Goal: Information Seeking & Learning: Learn about a topic

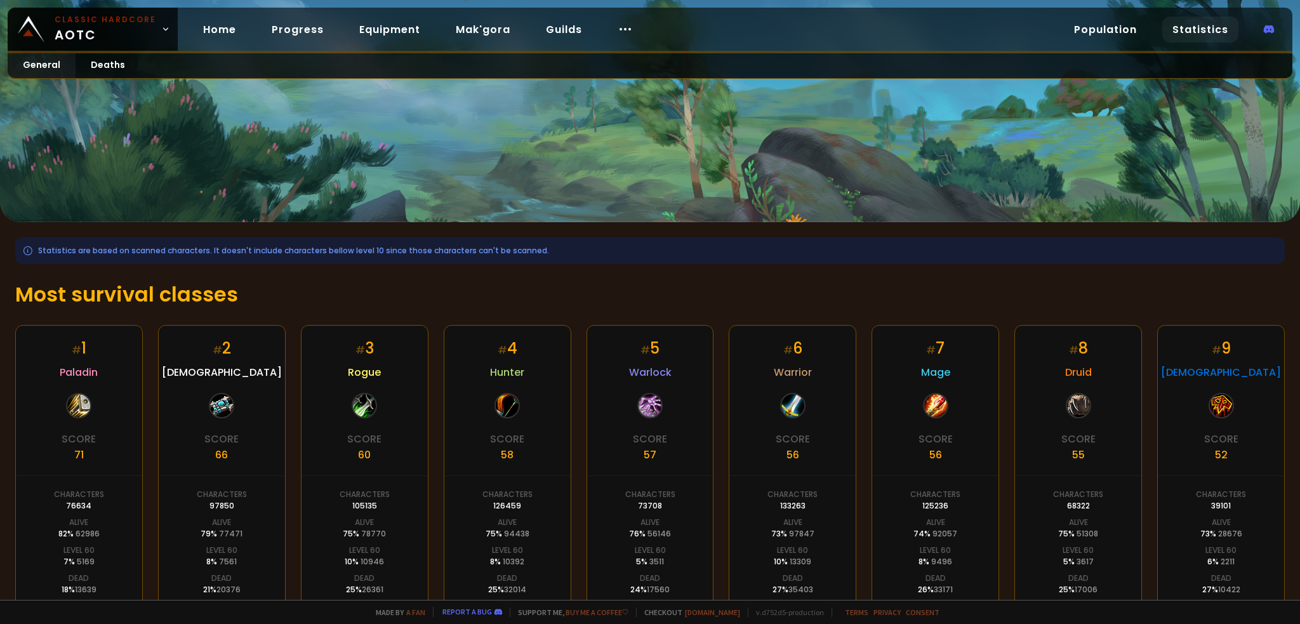
drag, startPoint x: 160, startPoint y: 112, endPoint x: 122, endPoint y: 97, distance: 41.0
drag, startPoint x: 122, startPoint y: 97, endPoint x: 108, endPoint y: 73, distance: 27.9
click at [108, 73] on link "Deaths" at bounding box center [108, 65] width 65 height 25
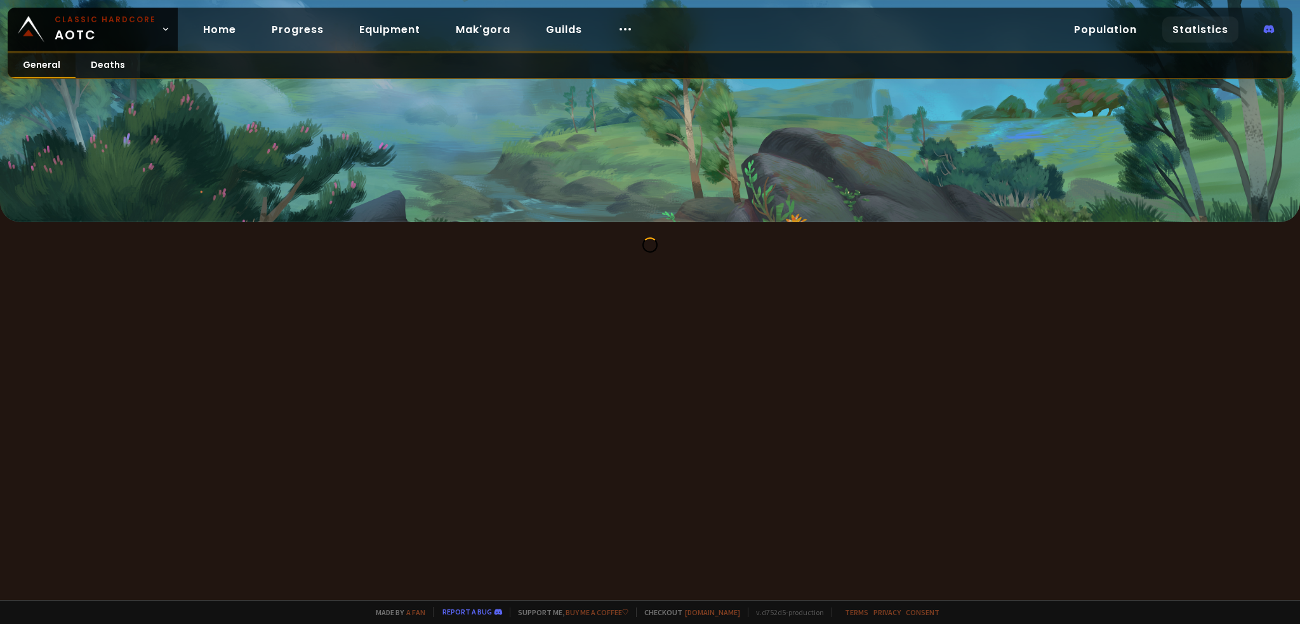
click at [41, 70] on link "General" at bounding box center [42, 65] width 68 height 25
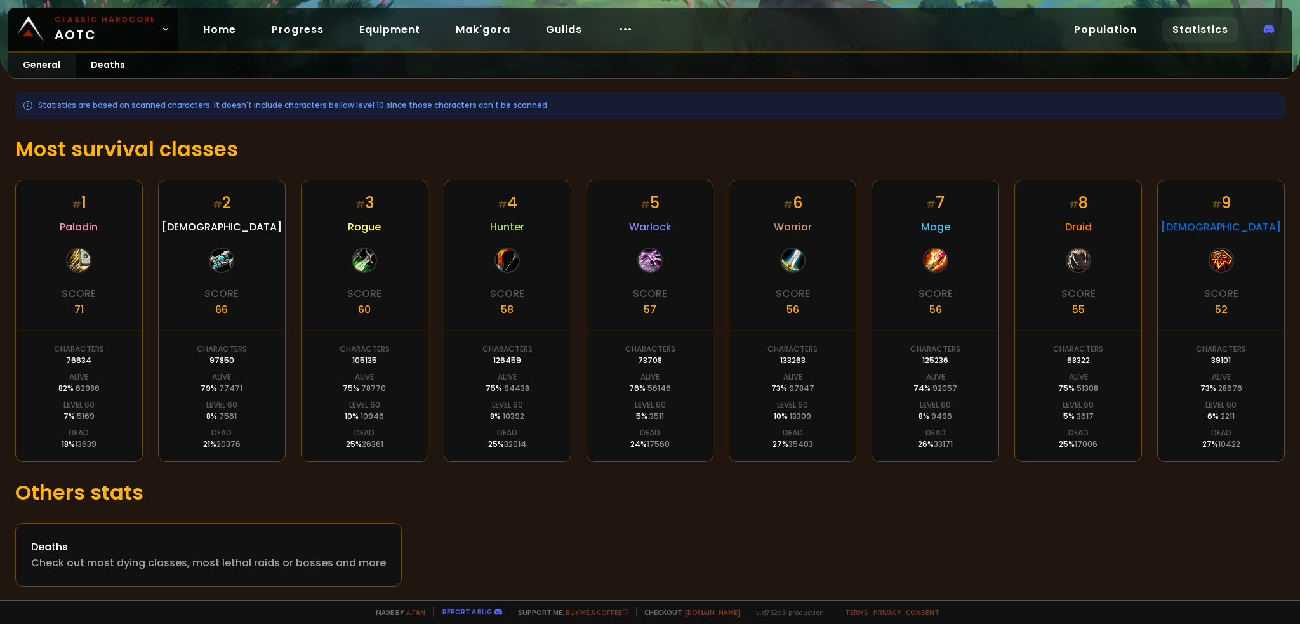
scroll to position [147, 0]
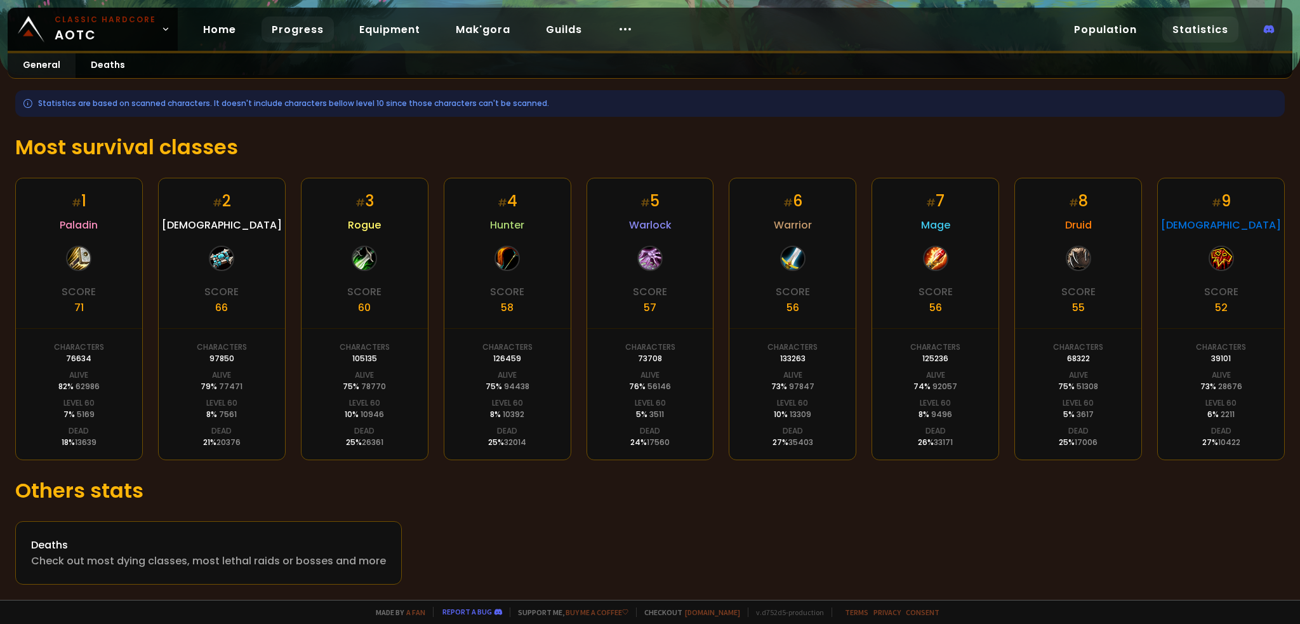
click at [300, 30] on link "Progress" at bounding box center [298, 30] width 72 height 26
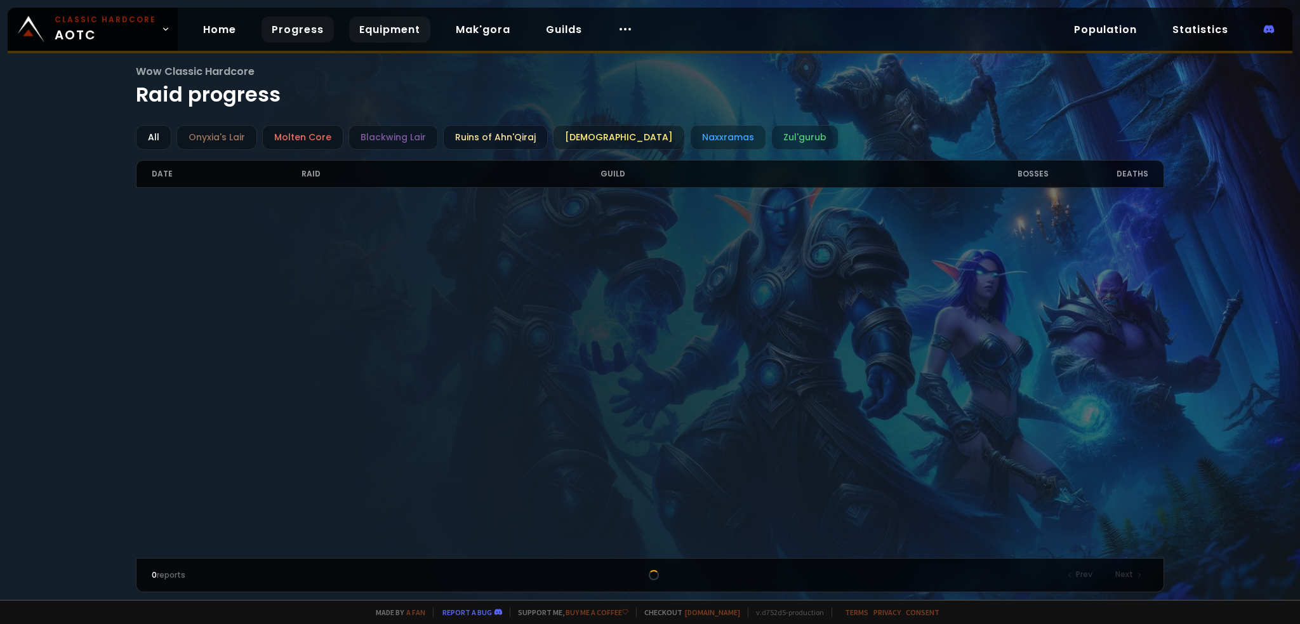
click at [371, 30] on link "Equipment" at bounding box center [389, 30] width 81 height 26
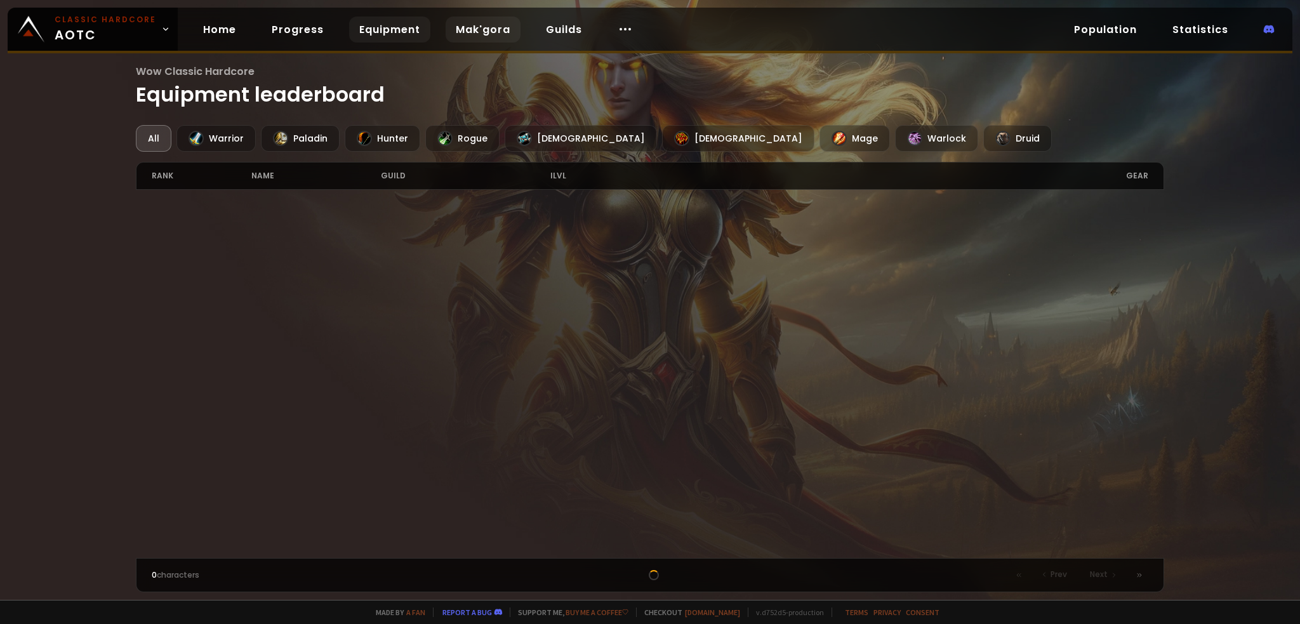
click at [454, 35] on link "Mak'gora" at bounding box center [483, 30] width 75 height 26
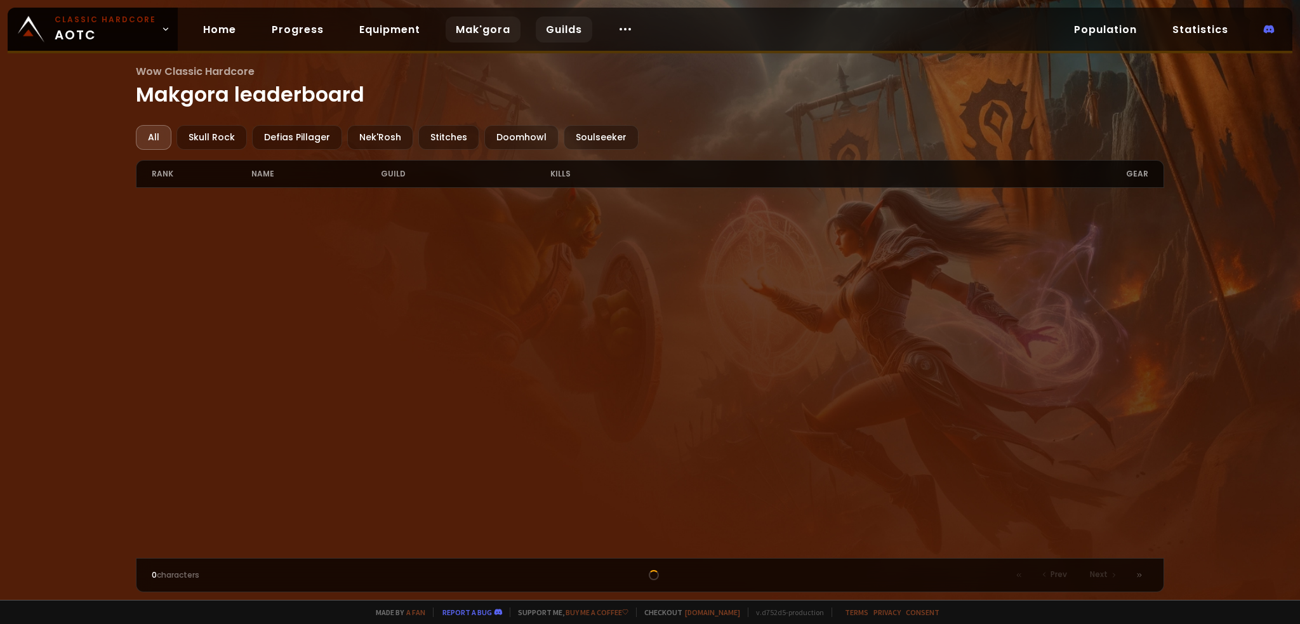
click at [553, 29] on link "Guilds" at bounding box center [564, 30] width 56 height 26
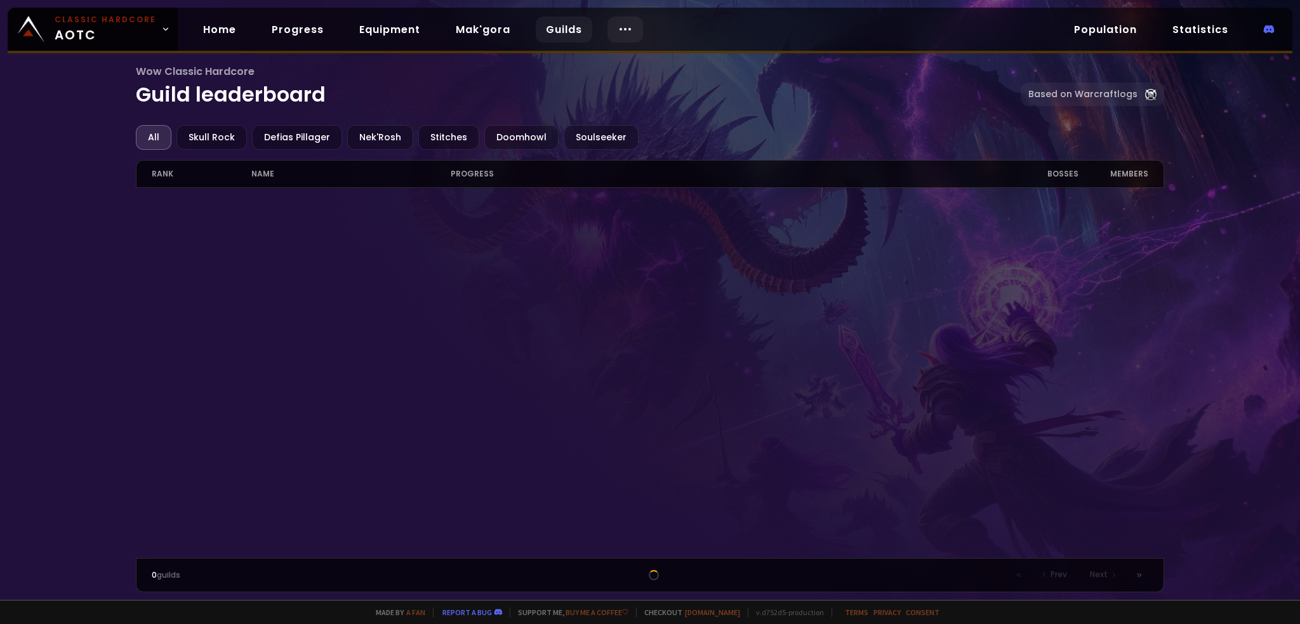
click at [618, 27] on icon at bounding box center [625, 29] width 15 height 15
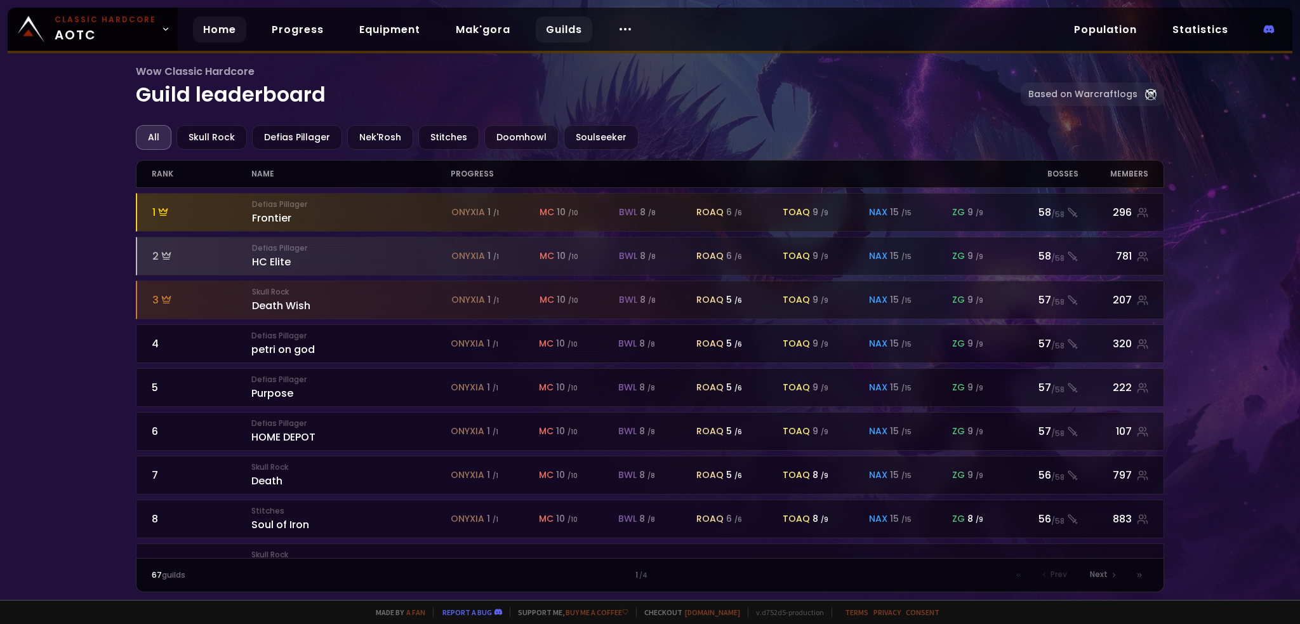
click at [206, 27] on link "Home" at bounding box center [219, 30] width 53 height 26
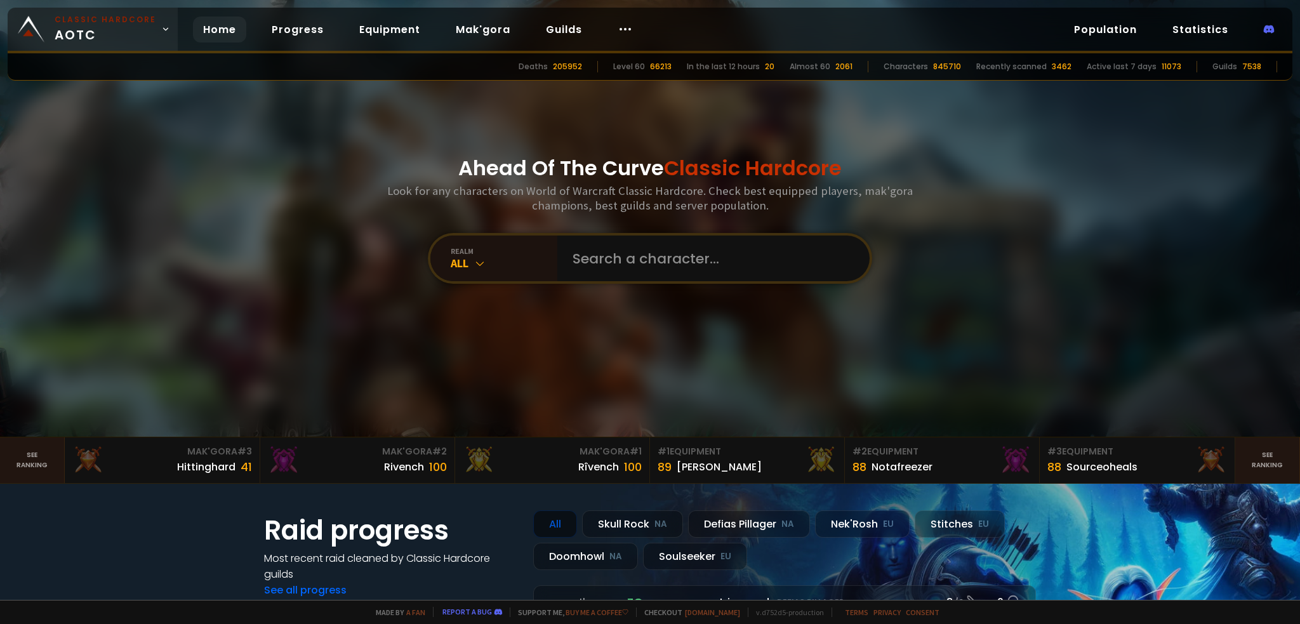
click at [125, 37] on span "Classic Hardcore AOTC" at bounding box center [106, 29] width 102 height 30
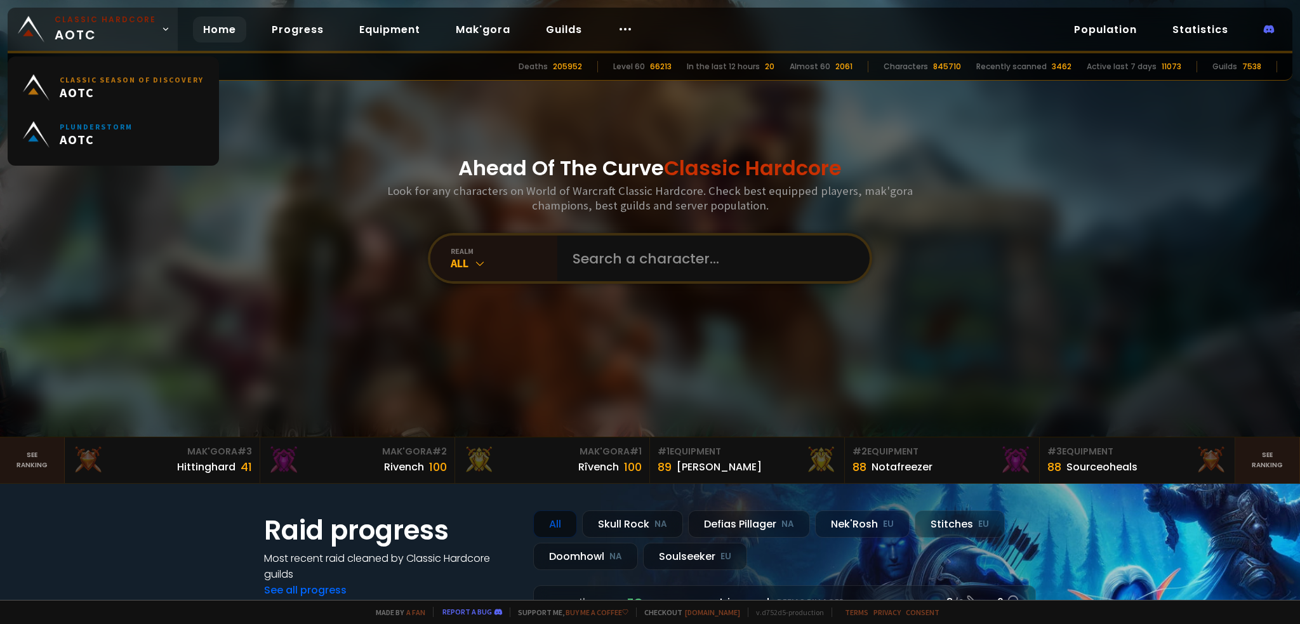
click at [125, 37] on span "Classic Hardcore AOTC" at bounding box center [106, 29] width 102 height 30
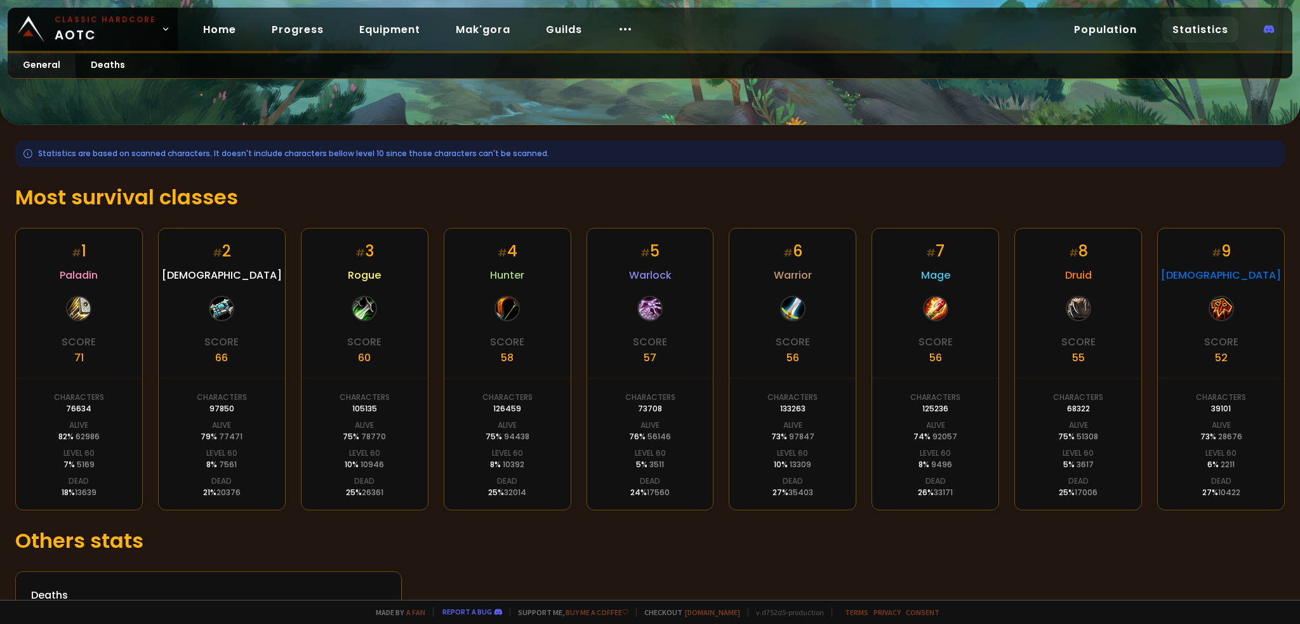
scroll to position [127, 0]
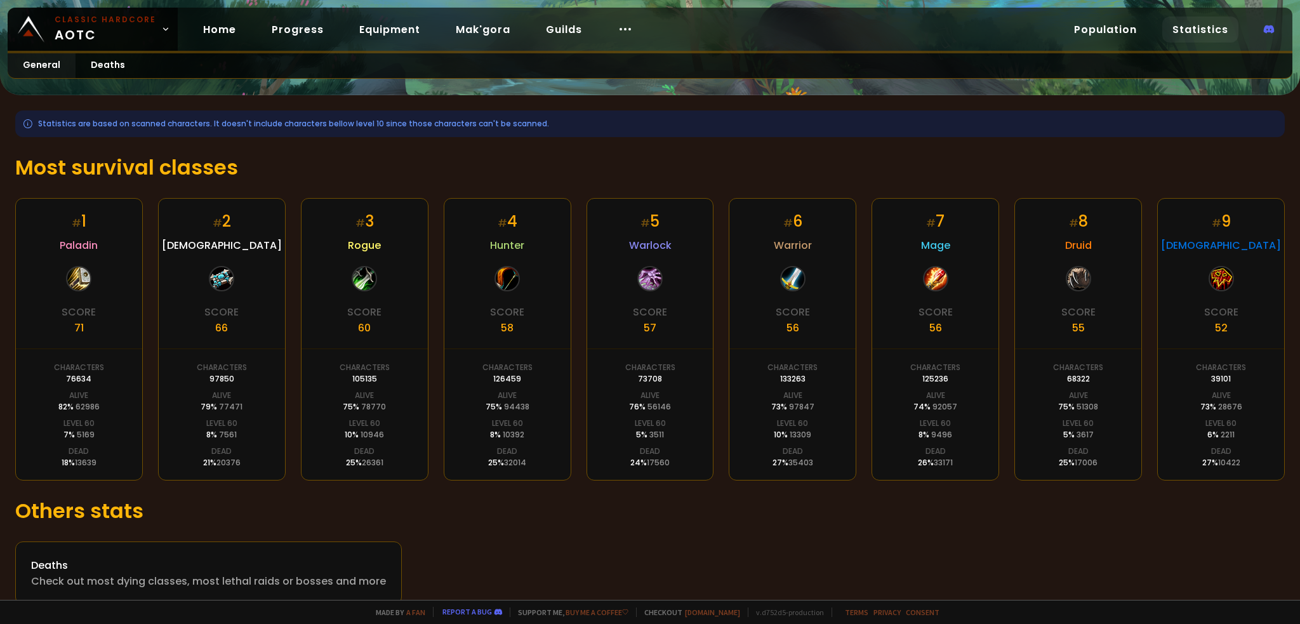
click at [592, 527] on div "Statistics are based on scanned characters. It doesn't include characters bello…" at bounding box center [650, 357] width 1300 height 525
